Goal: Task Accomplishment & Management: Manage account settings

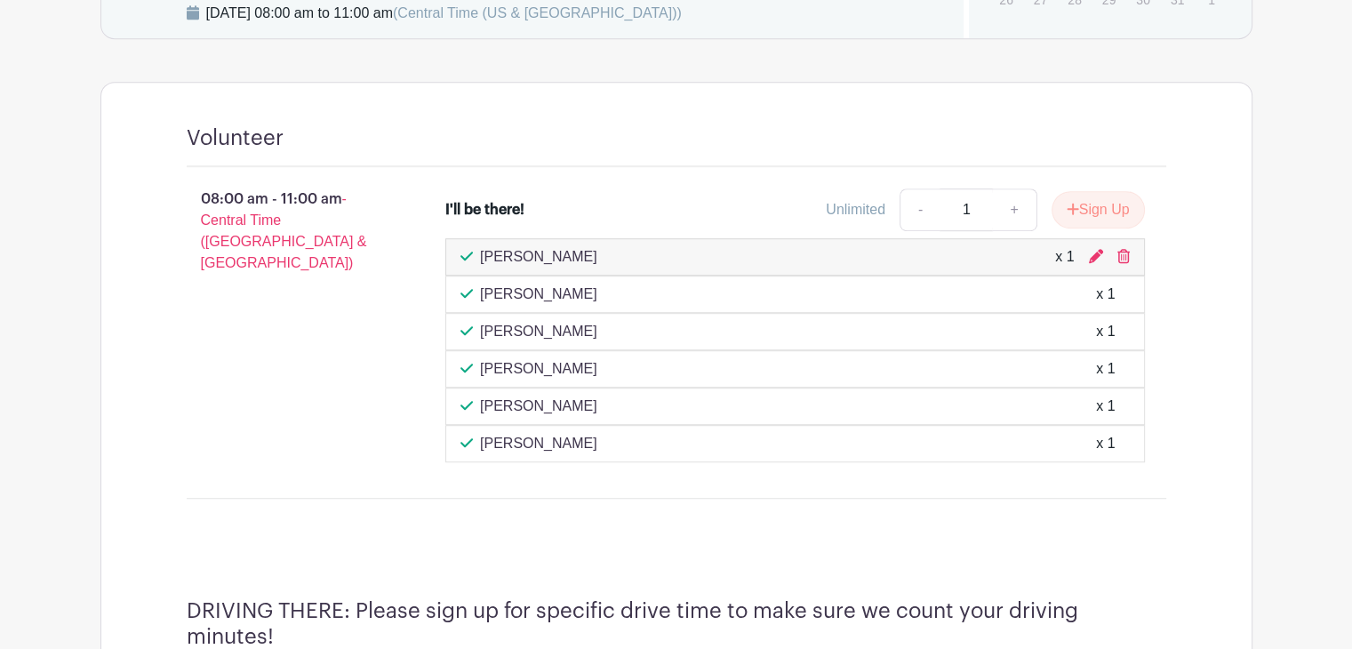
scroll to position [1057, 0]
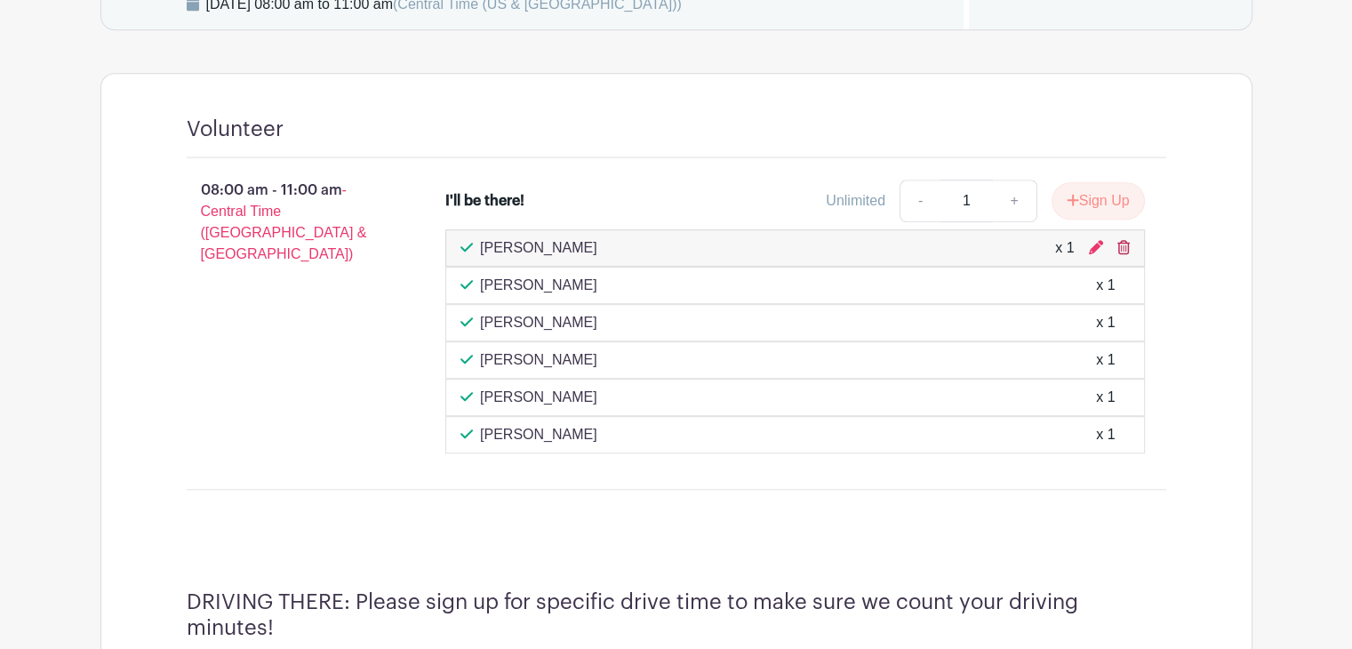
click at [1121, 240] on icon at bounding box center [1123, 247] width 12 height 14
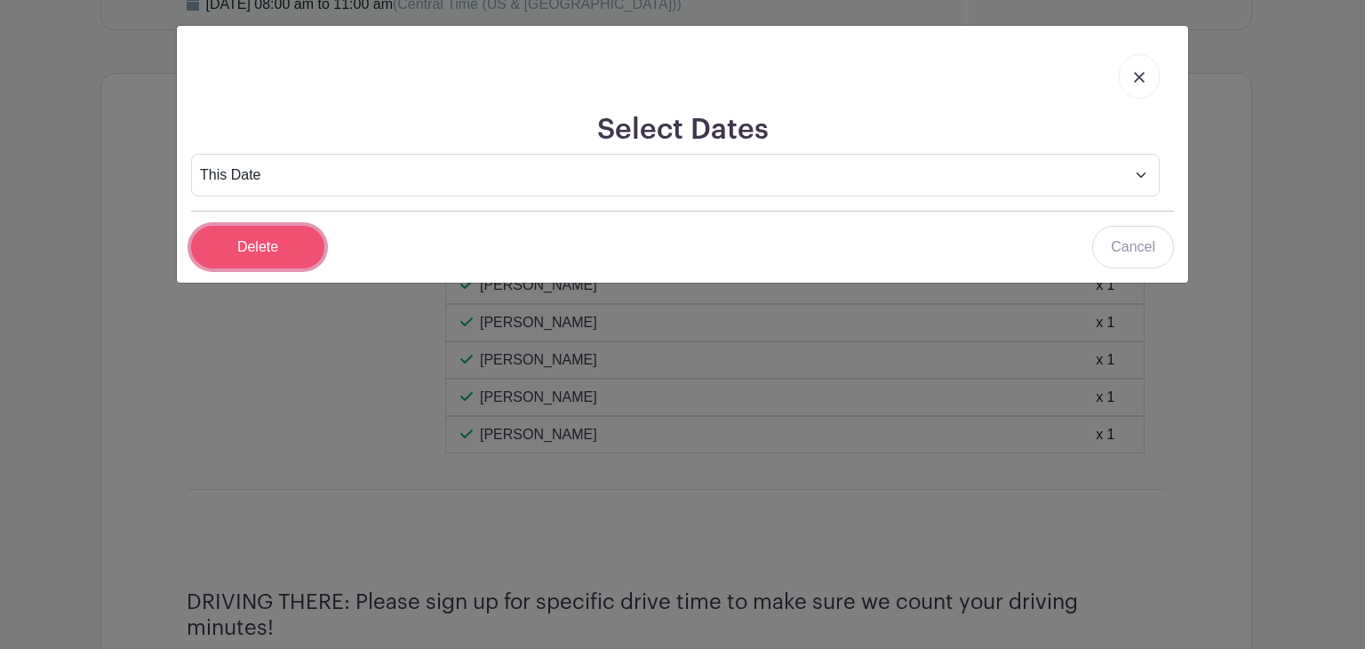
click at [275, 262] on input "Delete" at bounding box center [257, 247] width 133 height 43
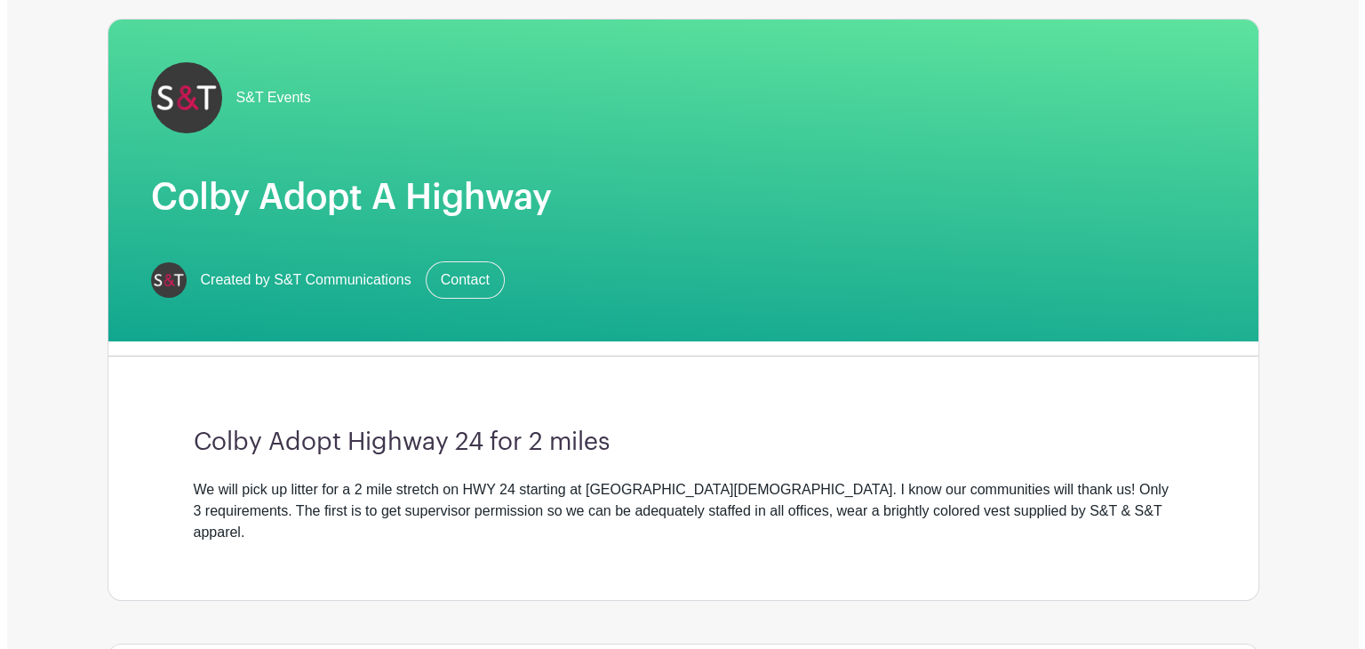
scroll to position [0, 0]
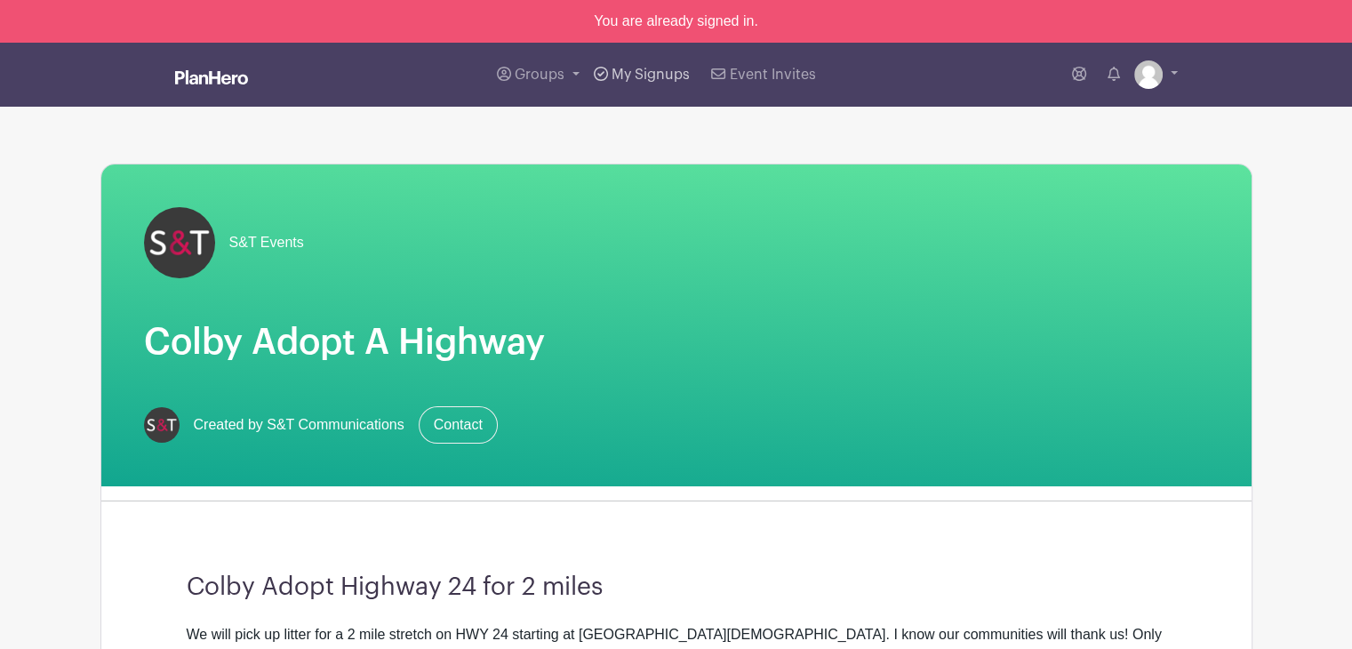
click at [623, 64] on link "My Signups" at bounding box center [641, 75] width 110 height 64
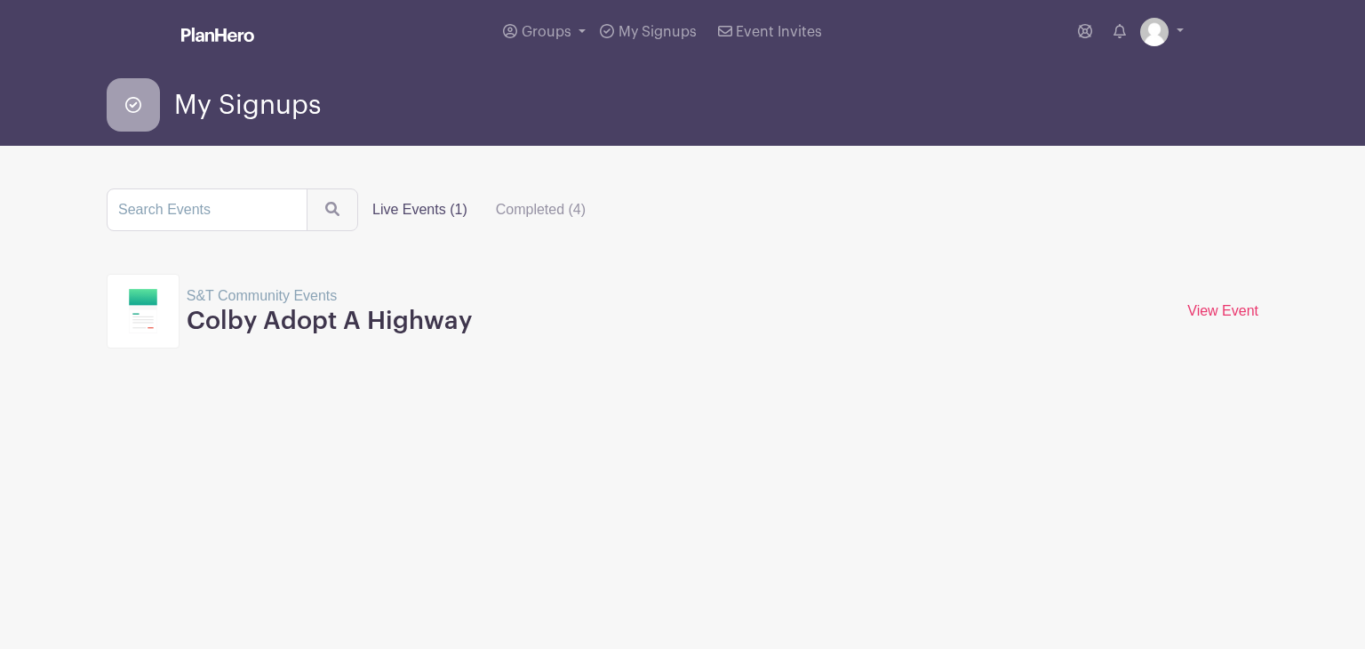
click at [421, 202] on label "Live Events (1)" at bounding box center [420, 210] width 124 height 36
click at [0, 0] on input "Live Events (1)" at bounding box center [0, 0] width 0 height 0
click at [1257, 303] on link "View Event" at bounding box center [1222, 310] width 71 height 15
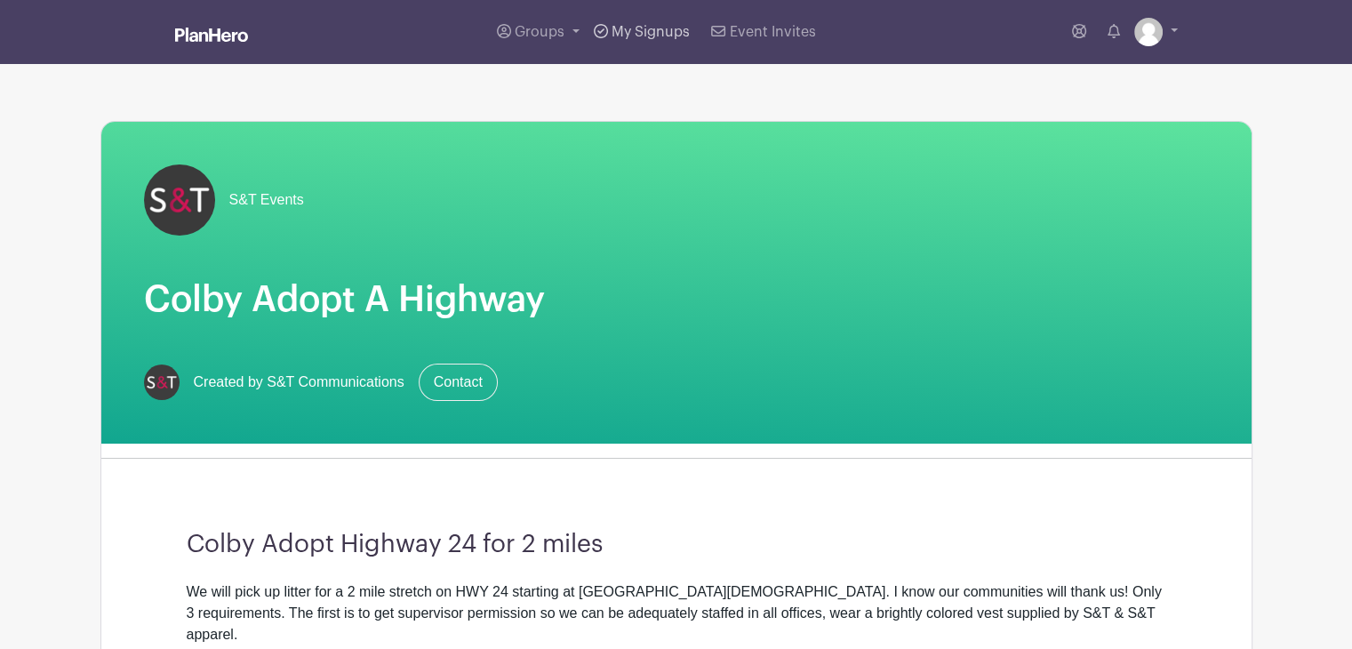
click at [625, 26] on span "My Signups" at bounding box center [650, 32] width 78 height 14
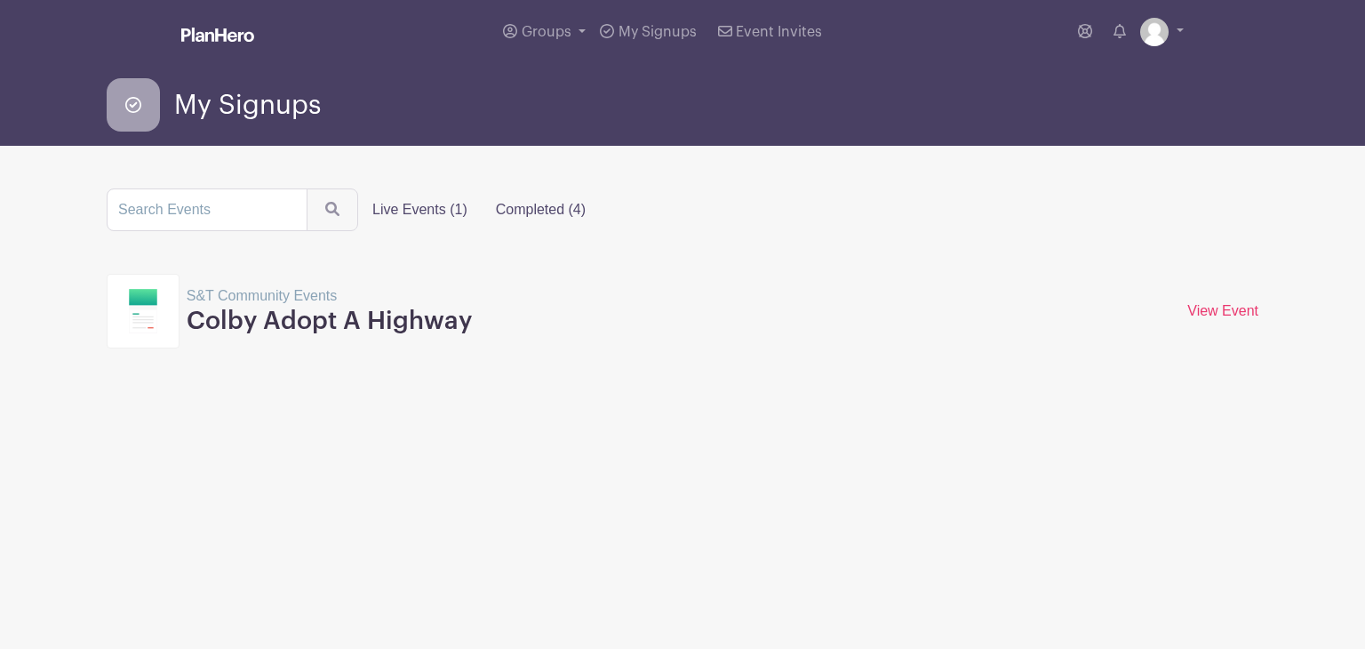
click at [513, 208] on label "Completed (4)" at bounding box center [541, 210] width 118 height 36
click at [0, 0] on input "Completed (4)" at bounding box center [0, 0] width 0 height 0
